Goal: Transaction & Acquisition: Subscribe to service/newsletter

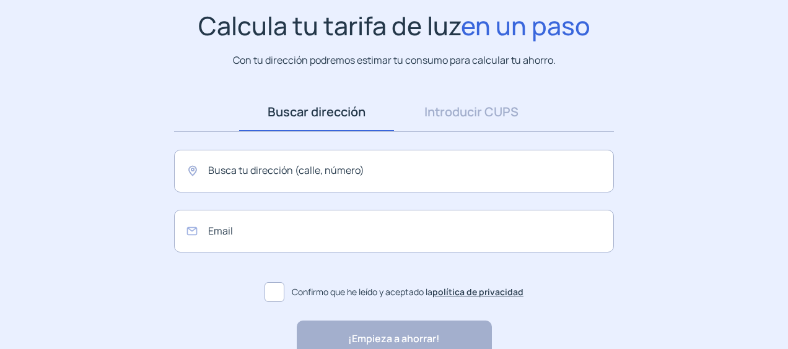
scroll to position [162, 0]
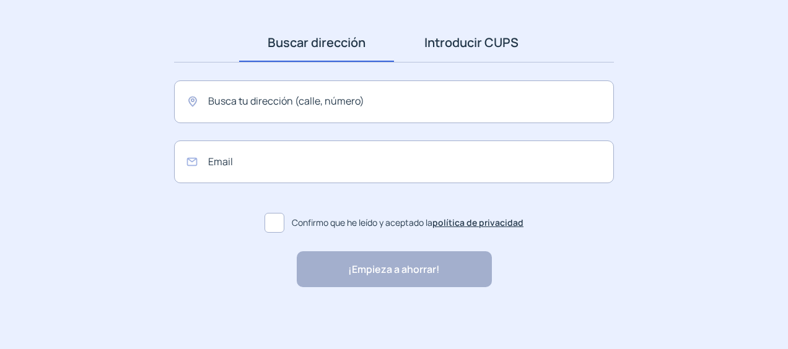
click at [483, 43] on link "Introducir CUPS" at bounding box center [471, 43] width 155 height 38
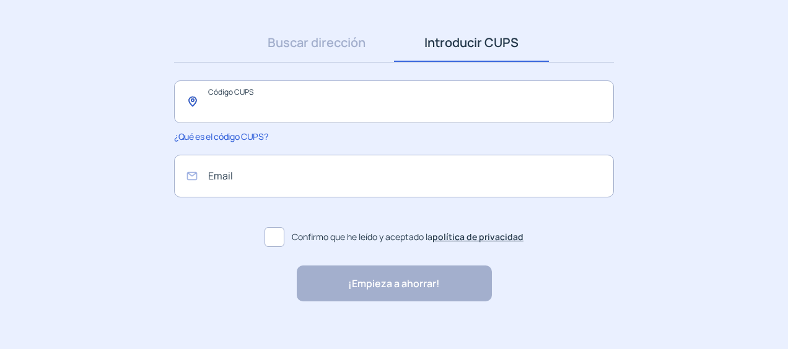
click at [297, 105] on input "text" at bounding box center [394, 102] width 440 height 43
type input "**********"
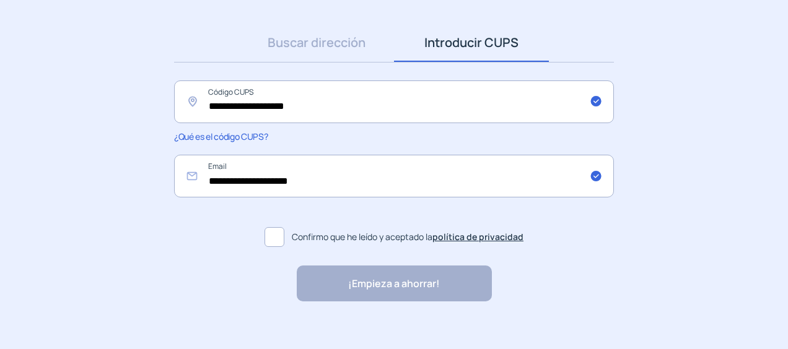
click at [279, 243] on span at bounding box center [275, 237] width 20 height 20
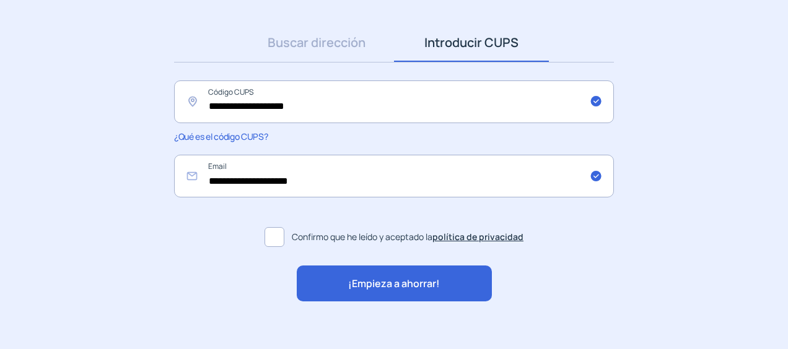
click at [385, 283] on span "¡Empieza a ahorrar!" at bounding box center [394, 284] width 92 height 16
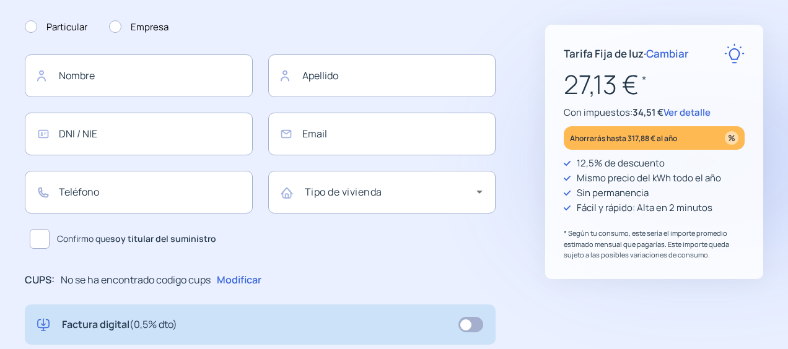
type input "**********"
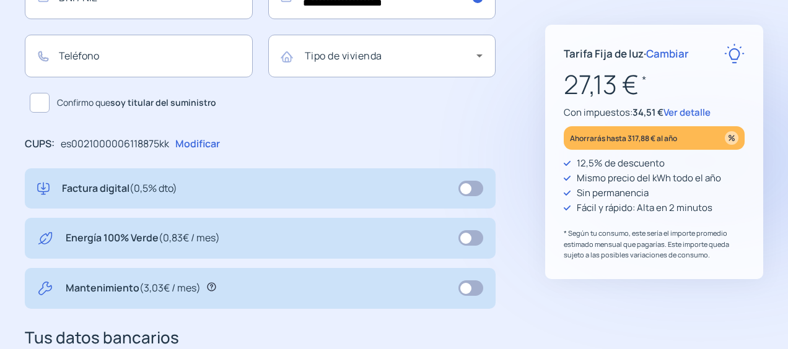
scroll to position [310, 0]
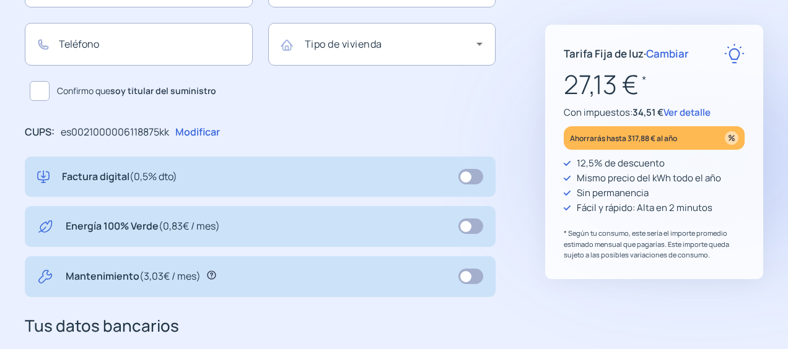
click at [466, 226] on span at bounding box center [470, 226] width 25 height 15
click at [476, 274] on span at bounding box center [470, 276] width 25 height 15
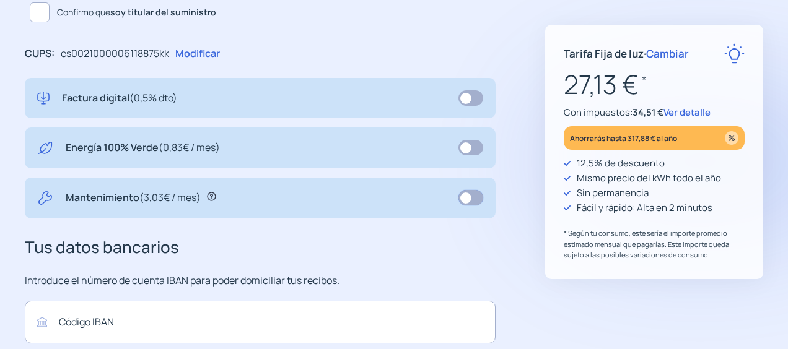
scroll to position [379, 0]
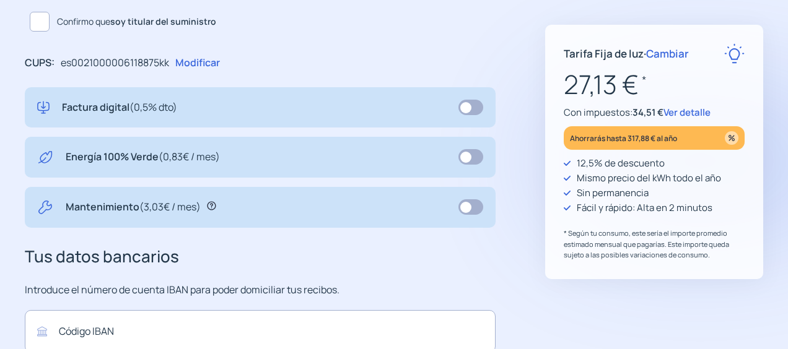
click at [212, 205] on icon at bounding box center [211, 205] width 9 height 9
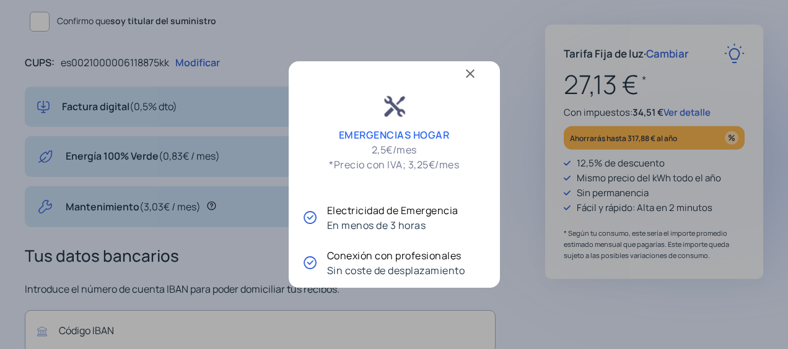
scroll to position [0, 0]
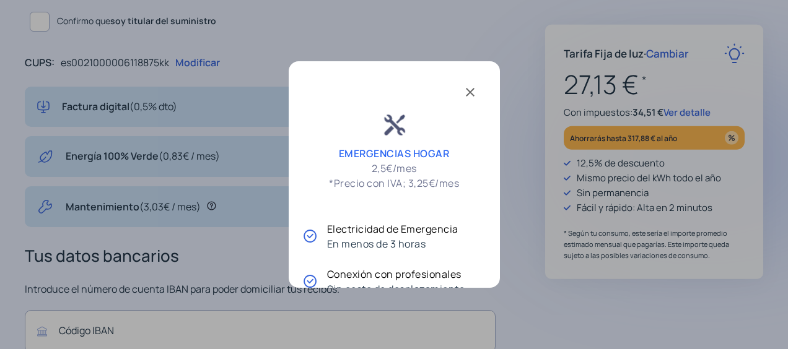
click at [522, 78] on div at bounding box center [394, 174] width 788 height 349
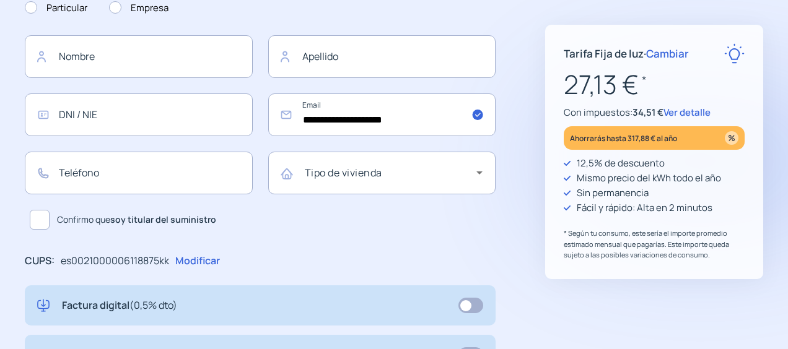
scroll to position [131, 0]
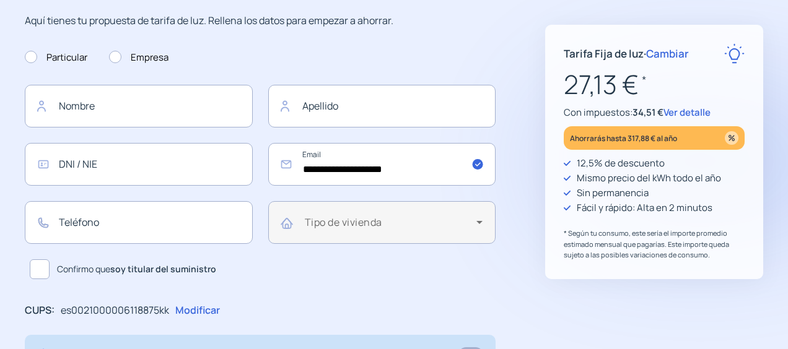
click at [338, 217] on mat-label "Tipo de vivienda" at bounding box center [343, 223] width 77 height 14
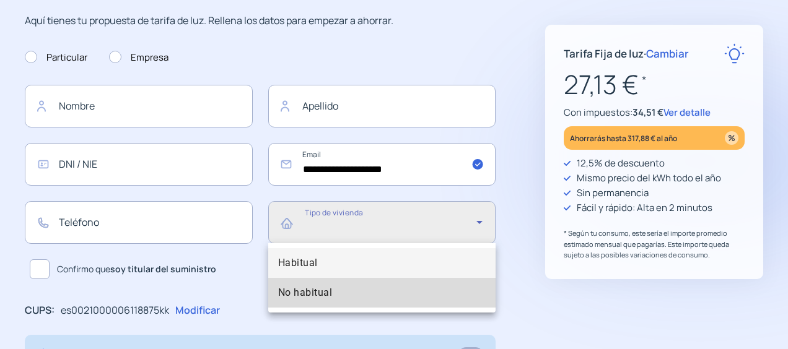
click at [303, 288] on span "No habitual" at bounding box center [305, 293] width 55 height 15
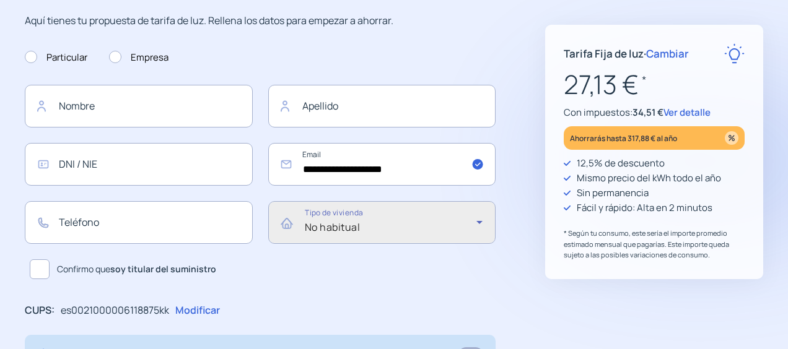
click at [36, 270] on span at bounding box center [40, 270] width 20 height 20
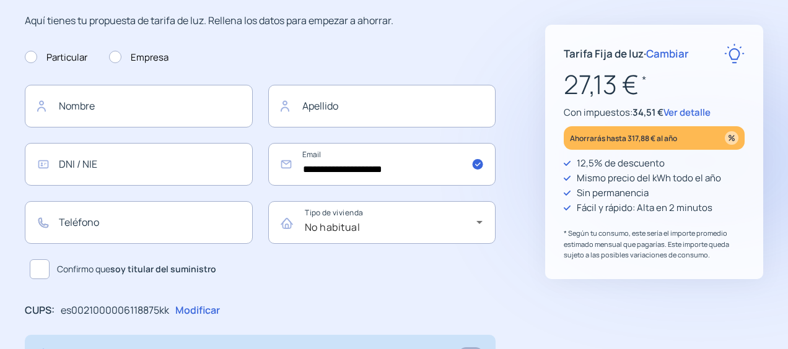
click at [695, 110] on span "Ver detalle" at bounding box center [687, 112] width 47 height 13
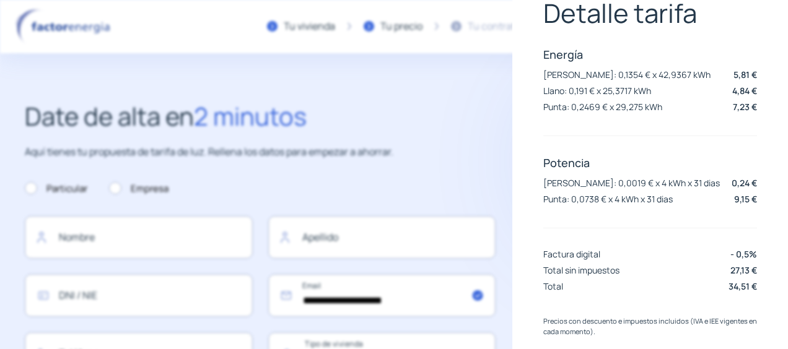
scroll to position [64, 0]
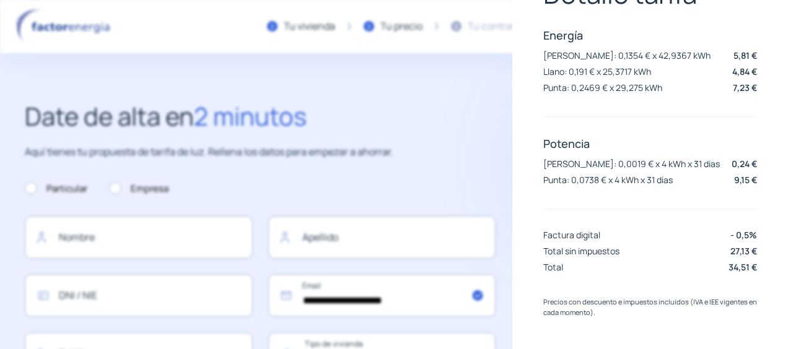
click at [388, 108] on h2 "Date de alta en 2 minutos" at bounding box center [260, 117] width 471 height 40
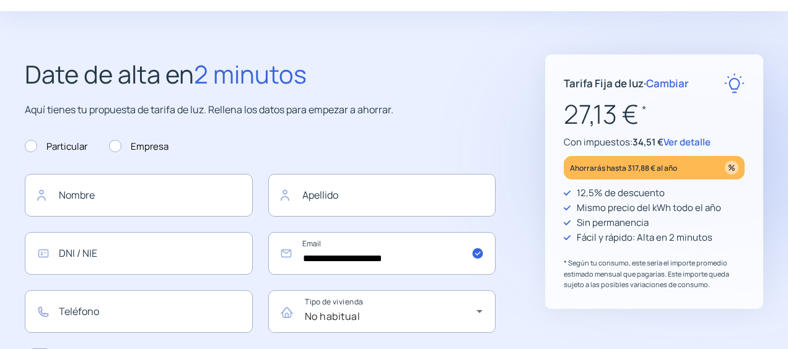
scroll to position [62, 0]
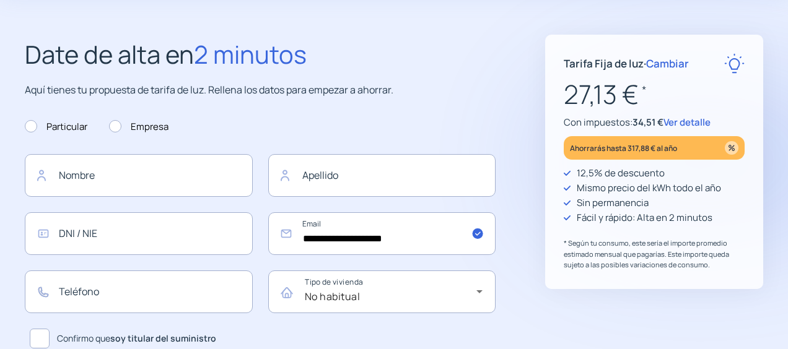
click at [663, 67] on span "Cambiar" at bounding box center [667, 63] width 43 height 14
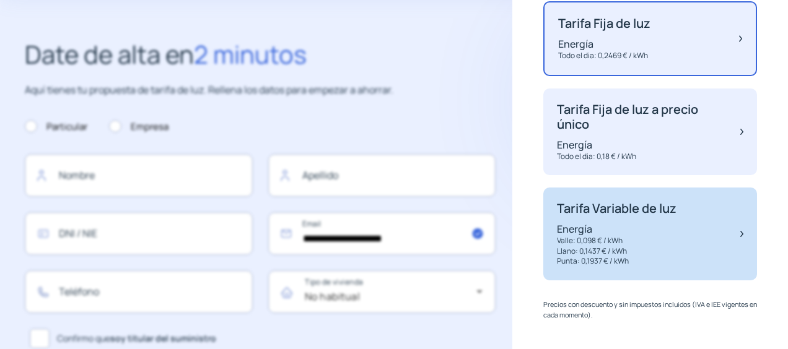
scroll to position [144, 0]
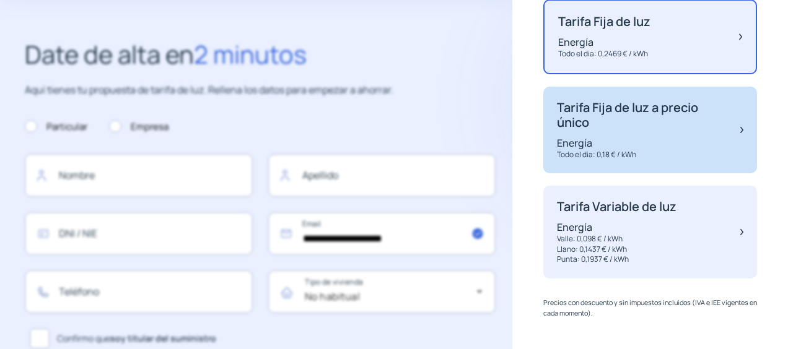
click at [639, 131] on div "Tarifa Fija de luz a precio único Energía Todo el dia: 0,18 € / kWh" at bounding box center [642, 130] width 171 height 60
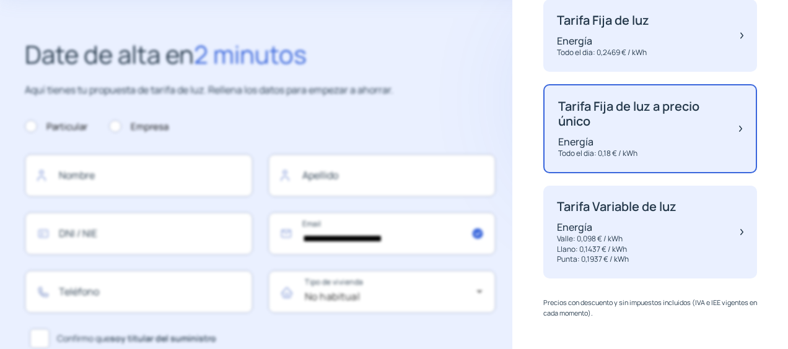
scroll to position [141, 0]
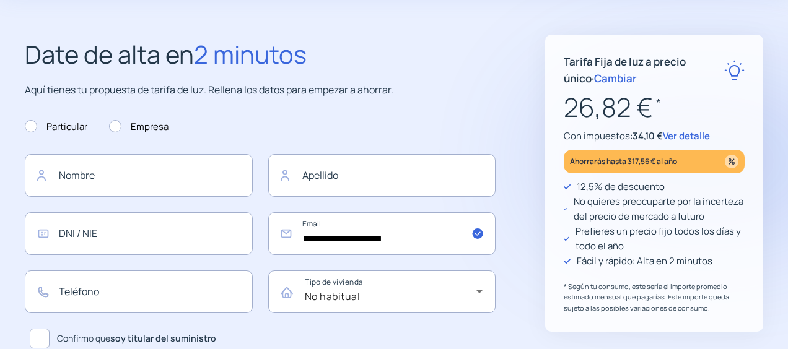
click at [594, 78] on span "Cambiar" at bounding box center [615, 78] width 43 height 14
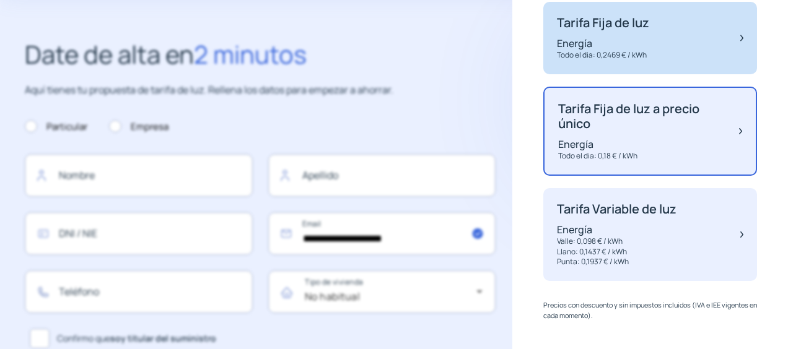
click at [605, 38] on p "Energía" at bounding box center [603, 44] width 92 height 14
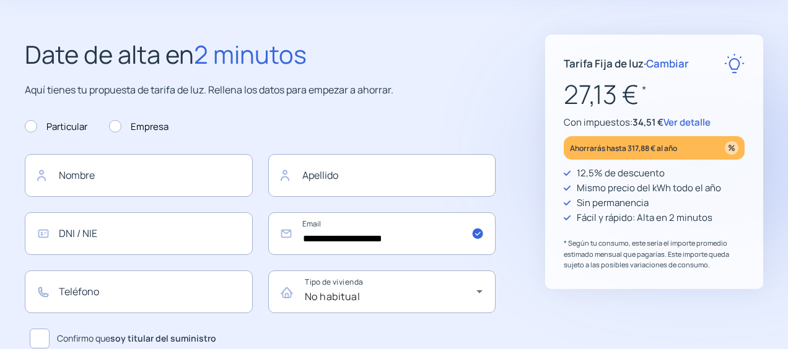
click at [667, 58] on span "Cambiar" at bounding box center [667, 63] width 43 height 14
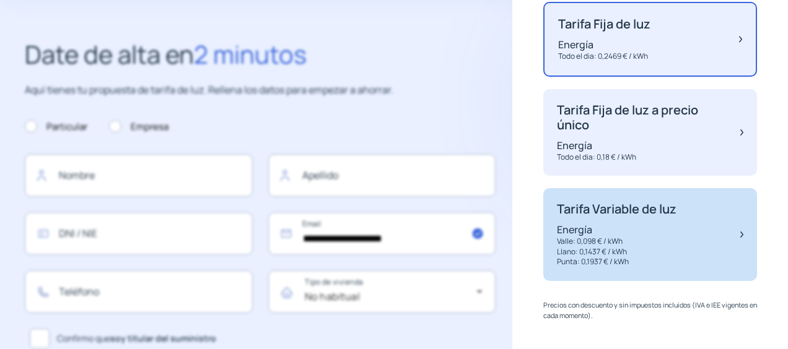
click at [590, 240] on p "Valle: 0,098 € / kWh" at bounding box center [617, 242] width 120 height 11
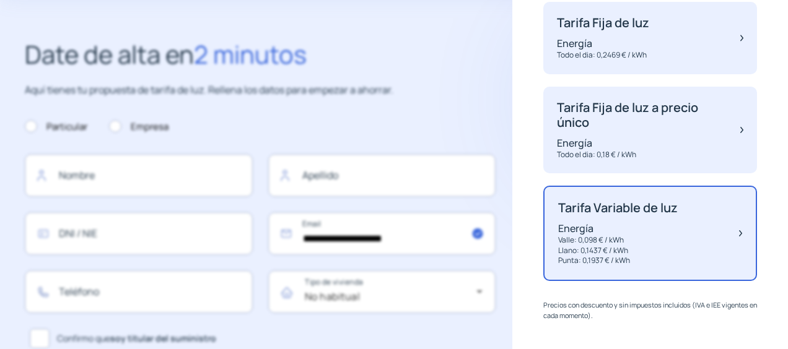
click at [478, 68] on h2 "Date de alta en 2 minutos" at bounding box center [260, 55] width 471 height 40
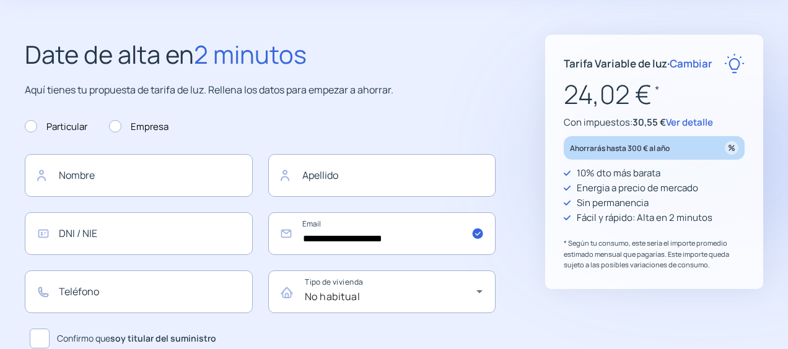
click at [704, 66] on span "Cambiar" at bounding box center [691, 63] width 43 height 14
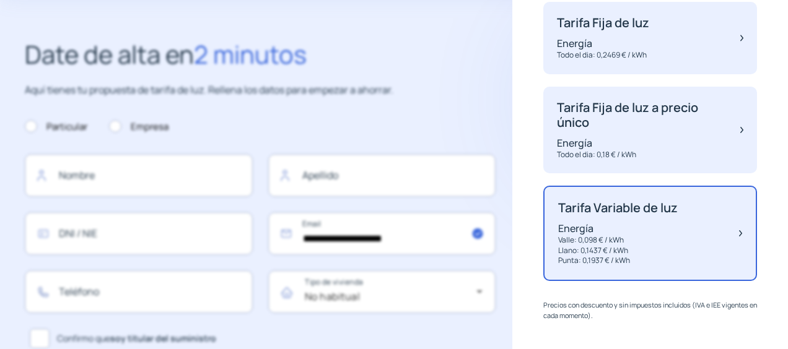
scroll to position [144, 0]
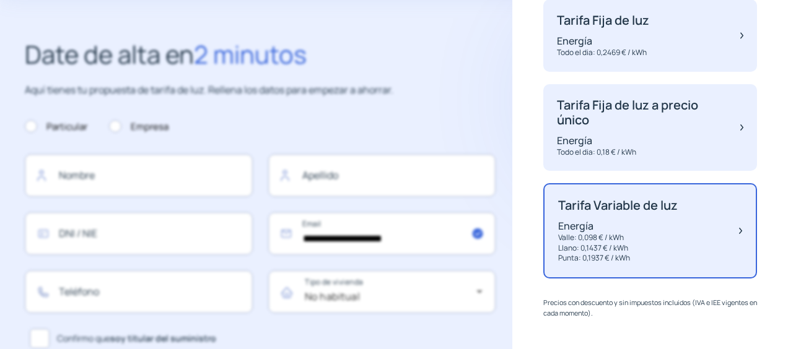
click at [481, 61] on h2 "Date de alta en 2 minutos" at bounding box center [260, 55] width 471 height 40
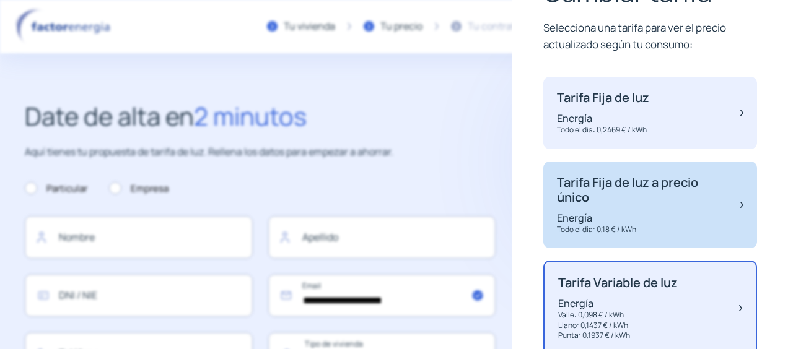
scroll to position [0, 0]
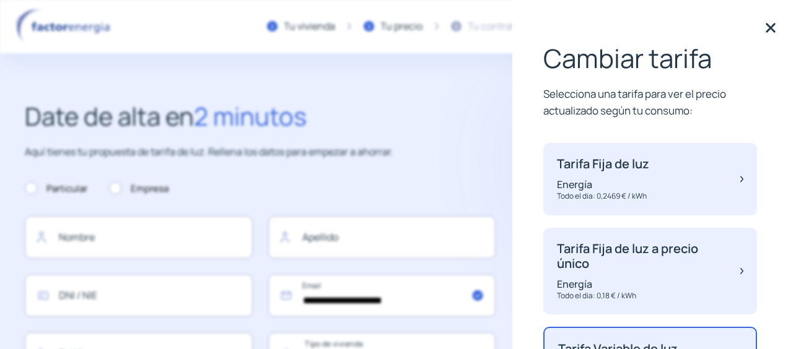
click at [766, 29] on img at bounding box center [770, 28] width 19 height 19
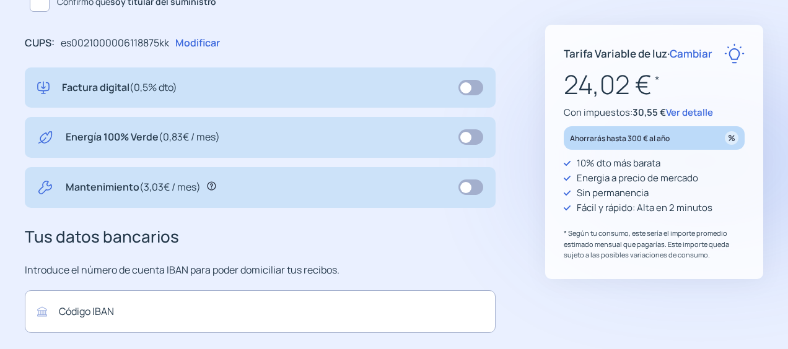
scroll to position [310, 0]
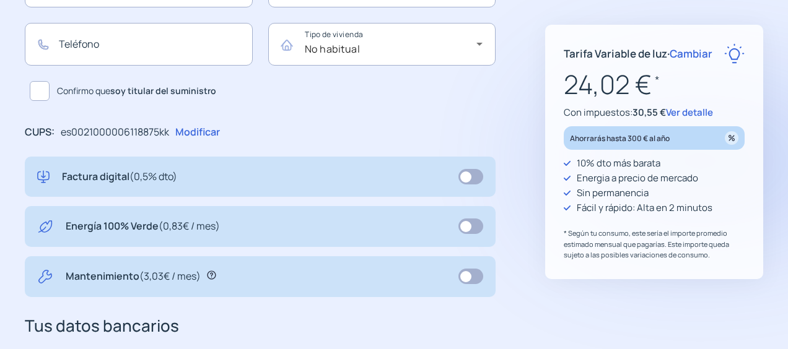
click at [209, 131] on p "Modificar" at bounding box center [197, 133] width 45 height 16
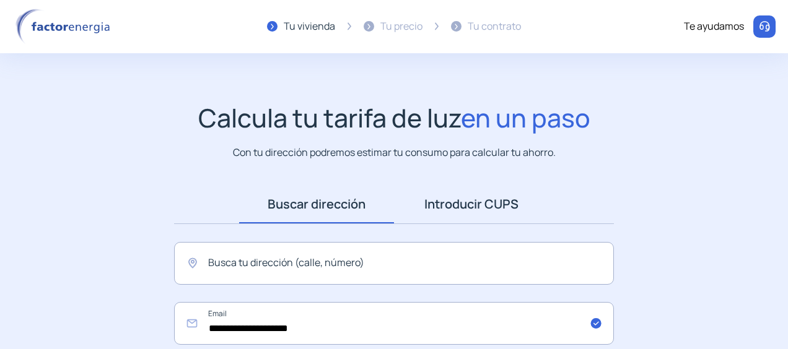
click at [452, 200] on link "Introducir CUPS" at bounding box center [471, 204] width 155 height 38
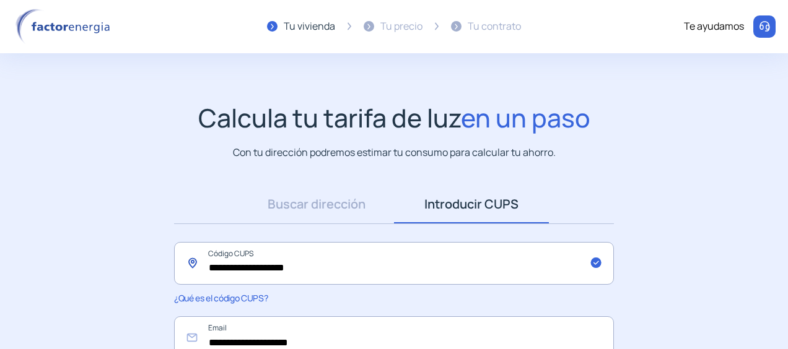
click at [337, 265] on input "**********" at bounding box center [394, 263] width 440 height 43
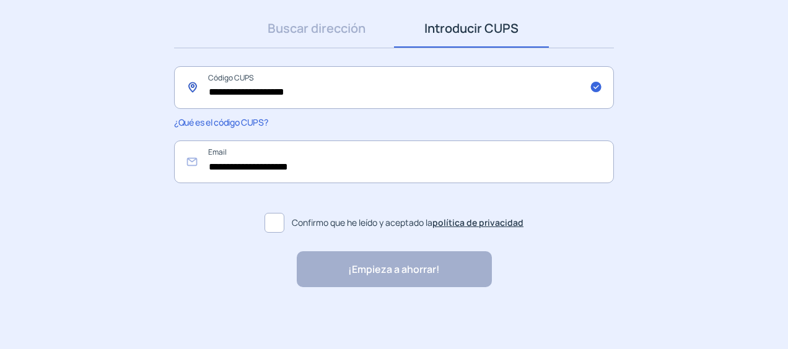
type input "**********"
click at [277, 219] on span at bounding box center [275, 223] width 20 height 20
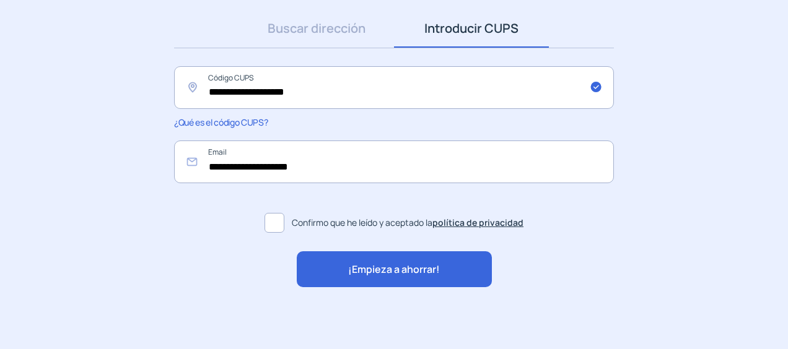
click at [377, 266] on span "¡Empieza a ahorrar!" at bounding box center [394, 270] width 92 height 16
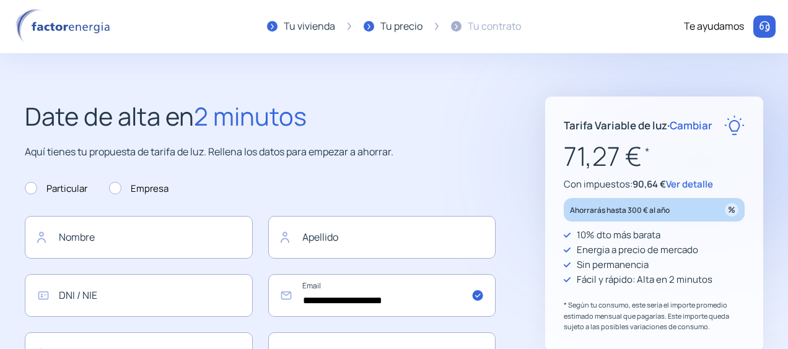
click at [684, 185] on span "Ver detalle" at bounding box center [689, 184] width 47 height 13
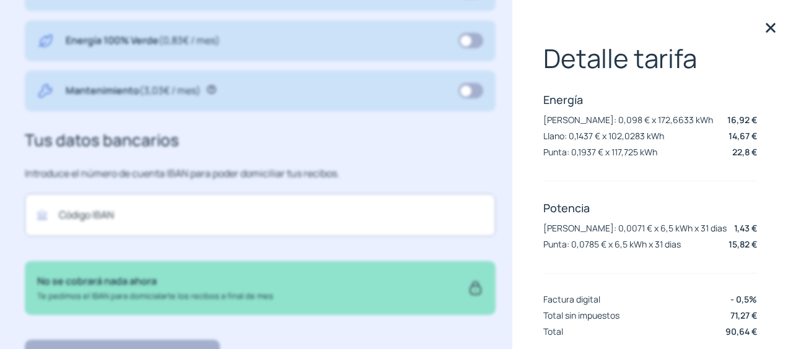
click at [765, 29] on img at bounding box center [770, 28] width 19 height 19
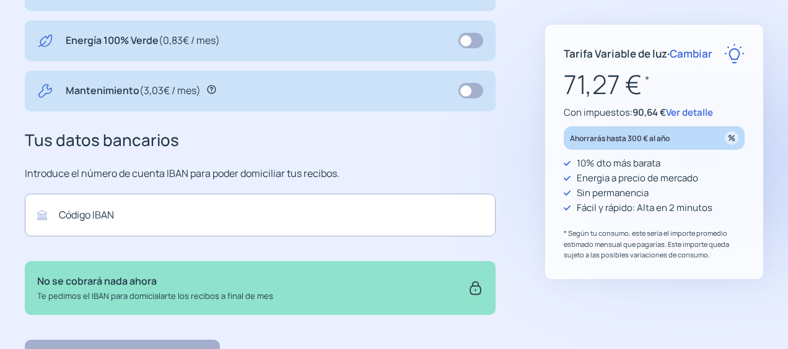
click at [697, 48] on span "Cambiar" at bounding box center [691, 53] width 43 height 14
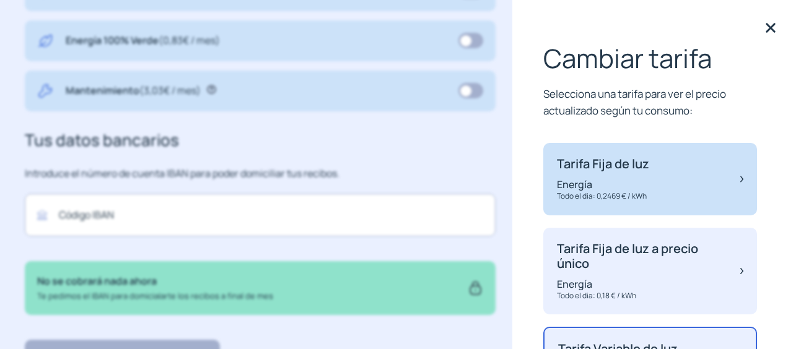
click at [653, 161] on div "Tarifa Fija de luz Energía Todo el dia: 0,2469 € / kWh" at bounding box center [650, 179] width 214 height 72
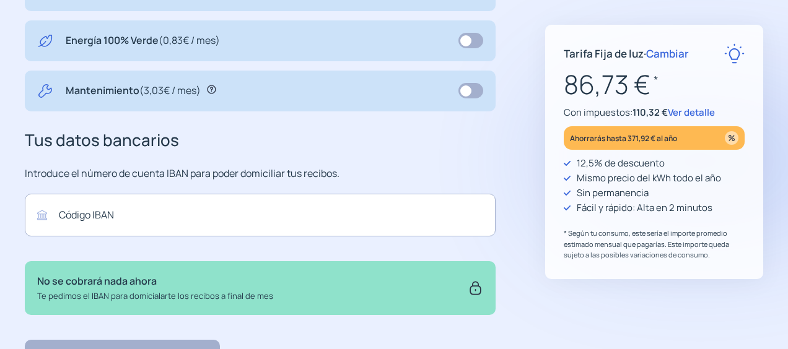
click at [673, 57] on span "Cambiar" at bounding box center [667, 53] width 43 height 14
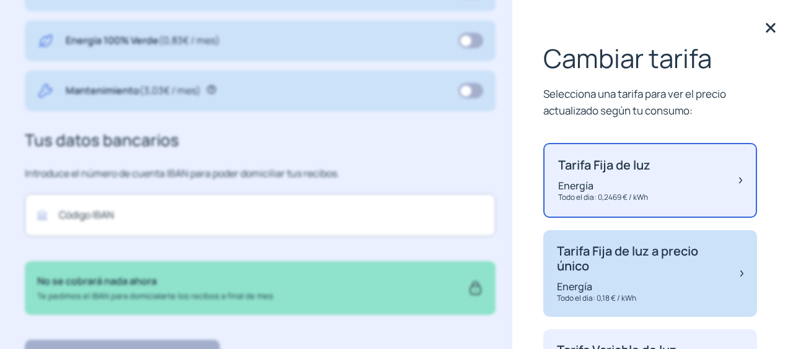
click at [621, 268] on p "Tarifa Fija de luz a precio único" at bounding box center [642, 259] width 171 height 30
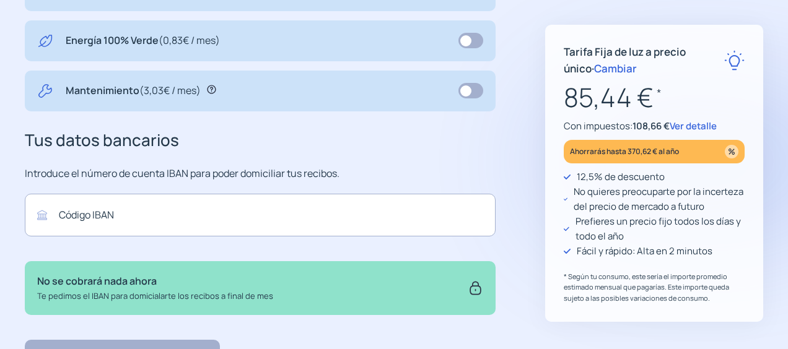
click at [576, 76] on p "Tarifa Fija de luz a precio único · Cambiar" at bounding box center [644, 59] width 160 height 33
click at [594, 67] on span "Cambiar" at bounding box center [615, 68] width 43 height 14
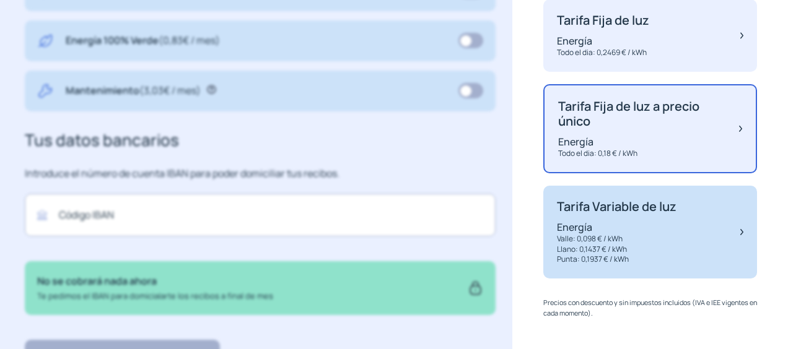
click at [613, 212] on p "Tarifa Variable de luz" at bounding box center [617, 207] width 120 height 15
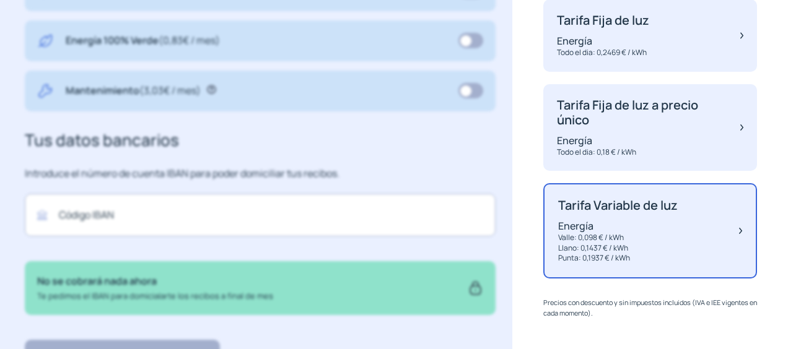
scroll to position [141, 0]
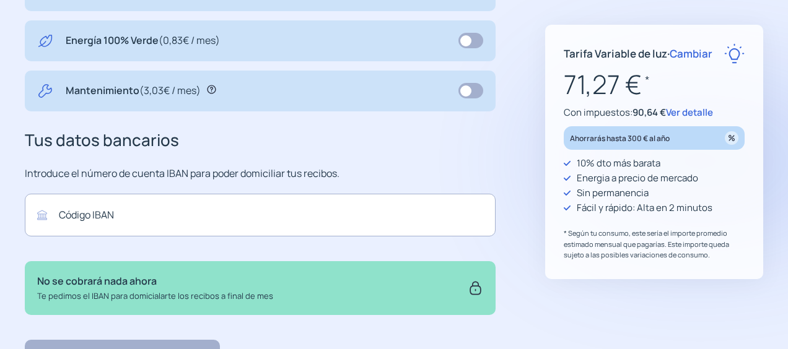
click at [582, 230] on p "* Según tu consumo, este sería el importe promedio estimado mensual que pagaría…" at bounding box center [654, 244] width 181 height 33
click at [698, 49] on span "Cambiar" at bounding box center [691, 53] width 43 height 14
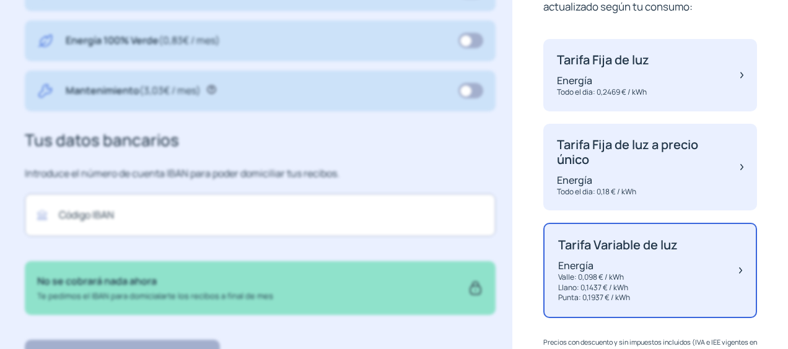
scroll to position [144, 0]
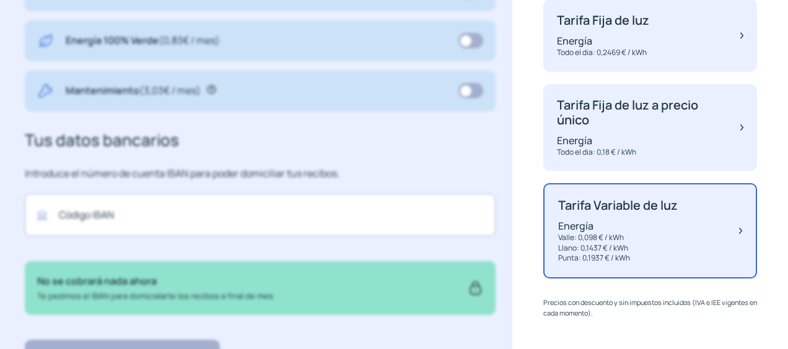
click at [643, 214] on div "Tarifa Variable de luz Energía [PERSON_NAME]: 0,098 € / kWh Llano: 0,1437 € / k…" at bounding box center [618, 231] width 120 height 66
